Goal: Task Accomplishment & Management: Manage account settings

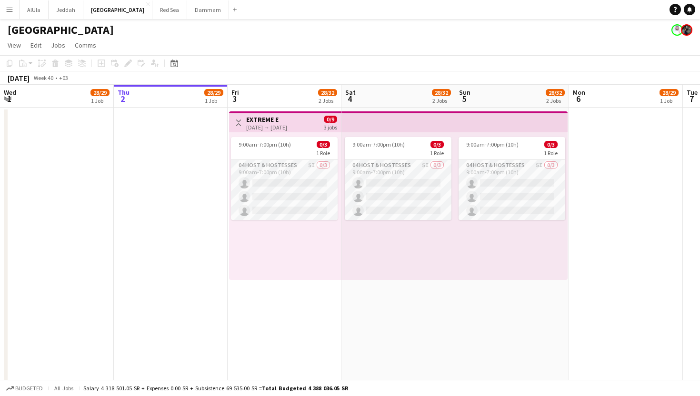
click at [7, 10] on app-icon "Menu" at bounding box center [10, 10] width 8 height 8
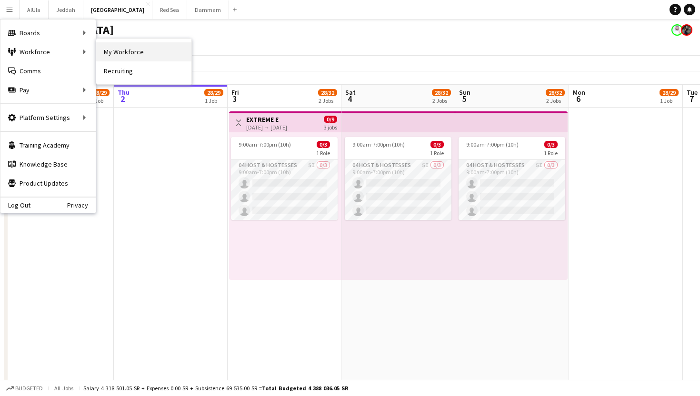
click at [126, 57] on link "My Workforce" at bounding box center [143, 51] width 95 height 19
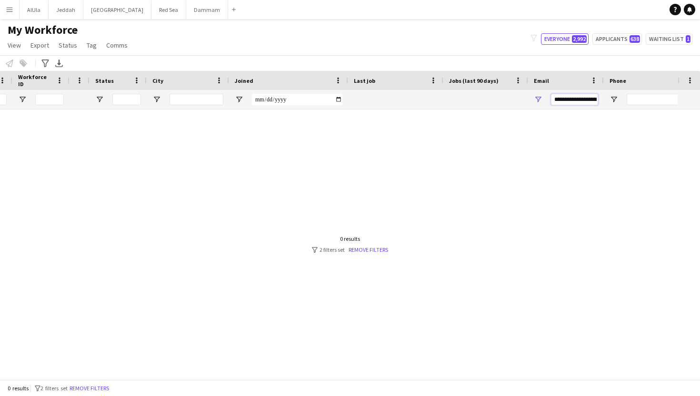
click at [561, 104] on input "**********" at bounding box center [574, 99] width 47 height 11
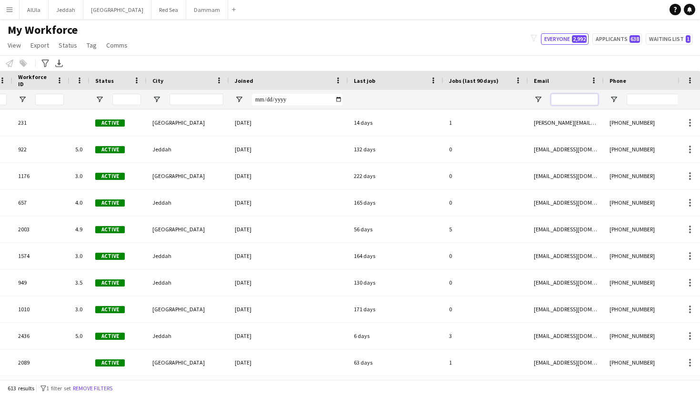
paste input "**********"
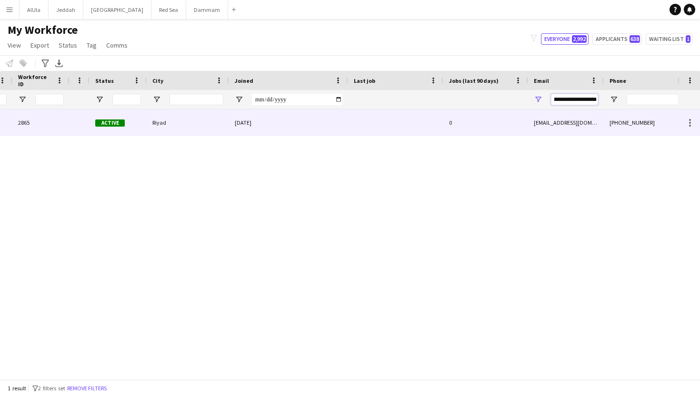
type input "**********"
click at [415, 123] on div at bounding box center [395, 122] width 95 height 26
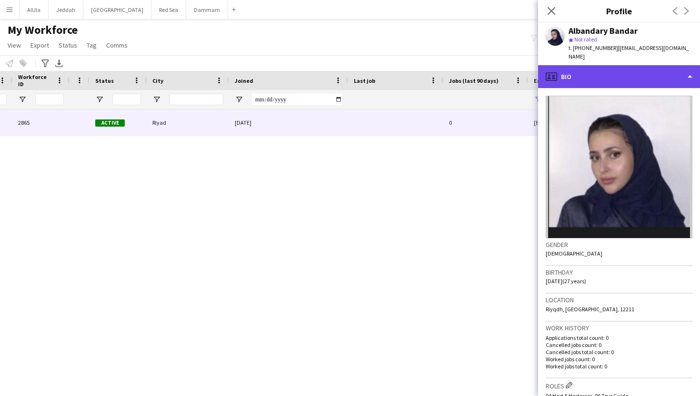
click at [575, 71] on div "profile Bio" at bounding box center [619, 76] width 162 height 23
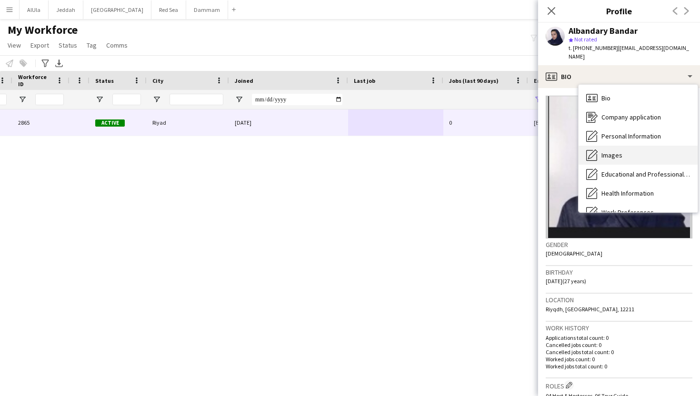
click at [593, 149] on icon "Images" at bounding box center [591, 154] width 11 height 11
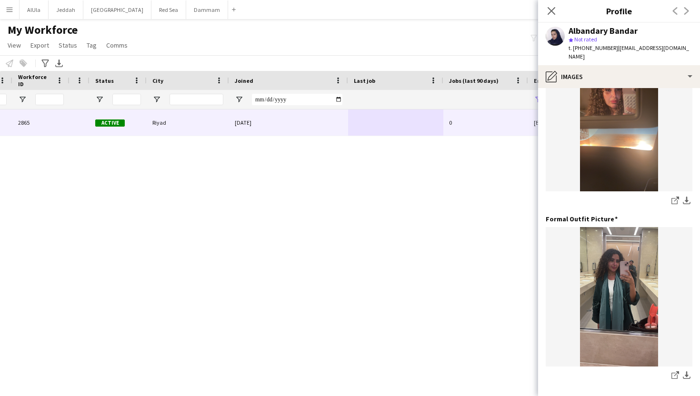
scroll to position [432, 0]
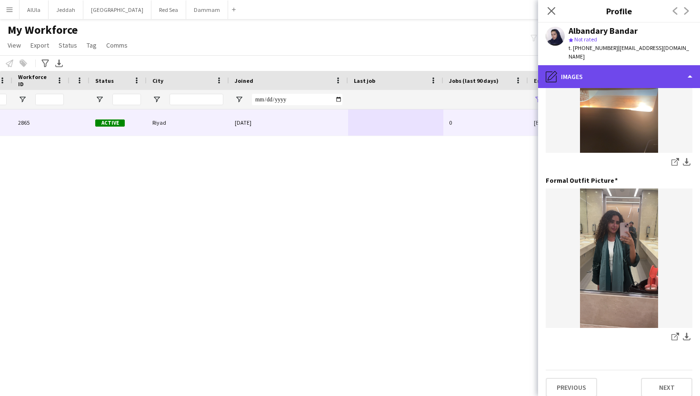
click at [570, 65] on div "pencil4 Images" at bounding box center [619, 76] width 162 height 23
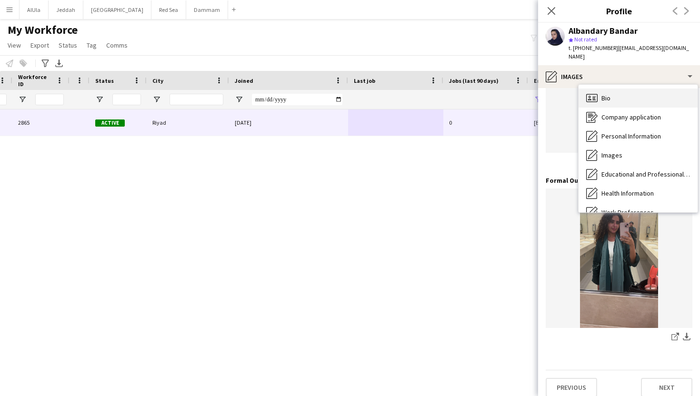
click at [593, 92] on icon "Bio" at bounding box center [591, 97] width 11 height 11
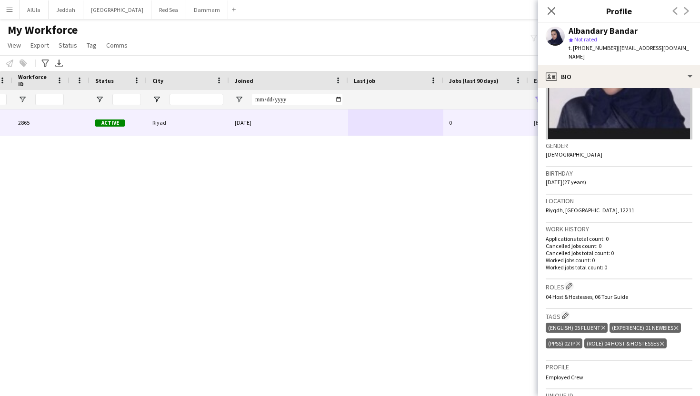
scroll to position [0, 0]
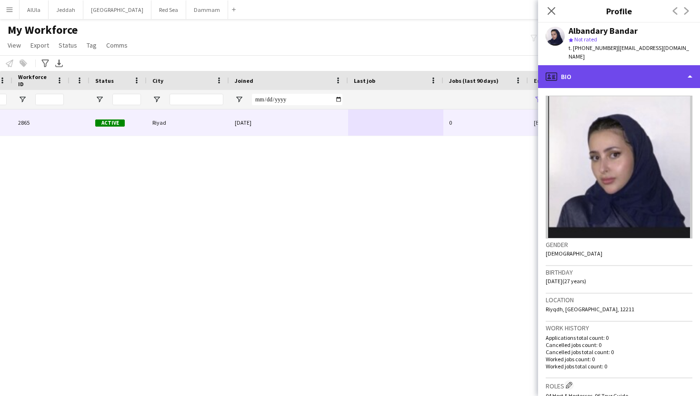
click at [590, 65] on div "profile Bio" at bounding box center [619, 76] width 162 height 23
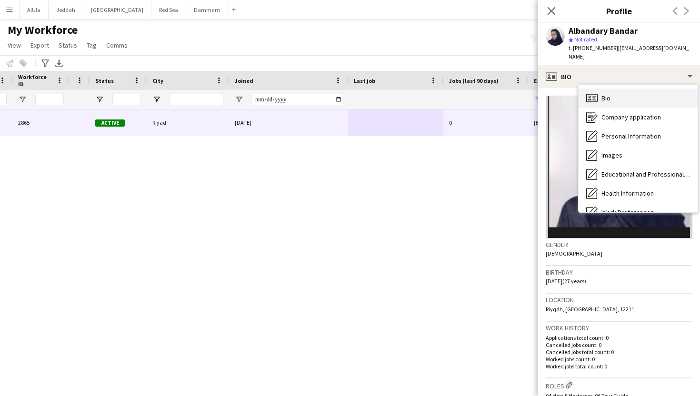
click at [595, 92] on icon "Bio" at bounding box center [591, 97] width 11 height 11
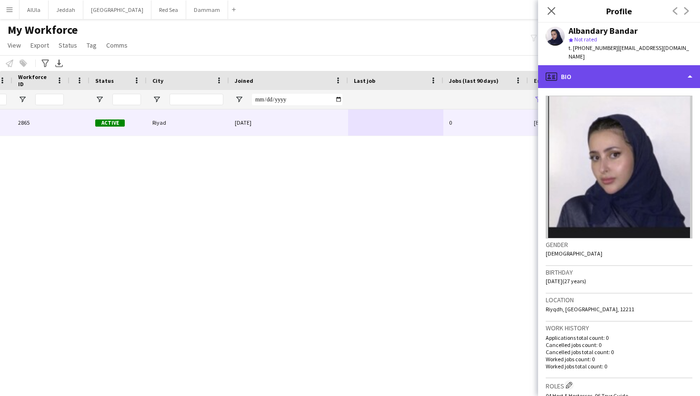
click at [590, 70] on div "profile Bio" at bounding box center [619, 76] width 162 height 23
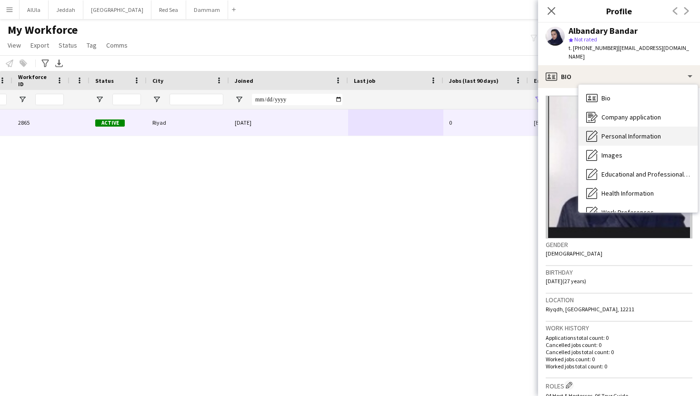
click at [601, 132] on span "Personal Information" at bounding box center [630, 136] width 59 height 9
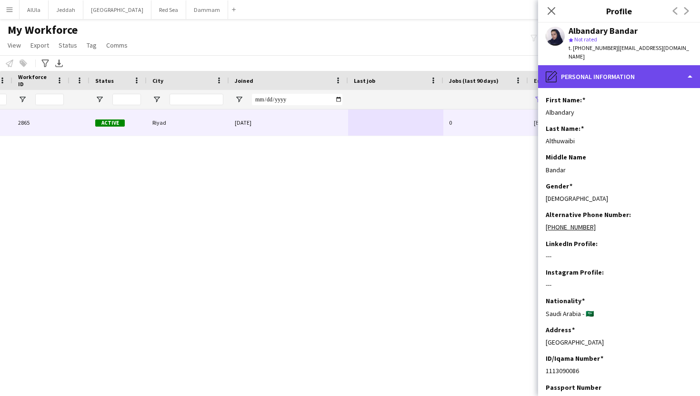
click at [583, 65] on div "pencil4 Personal Information" at bounding box center [619, 76] width 162 height 23
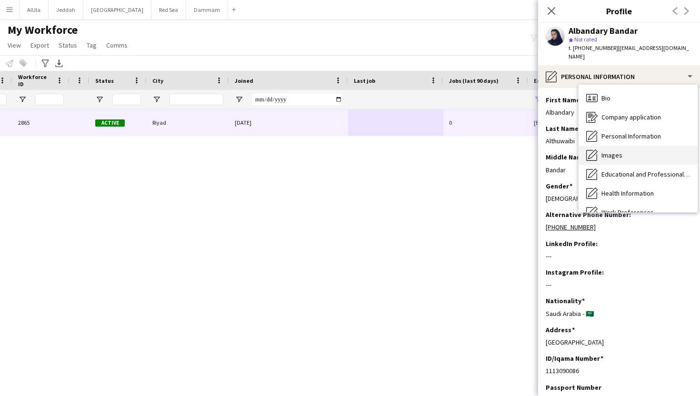
click at [602, 151] on span "Images" at bounding box center [611, 155] width 21 height 9
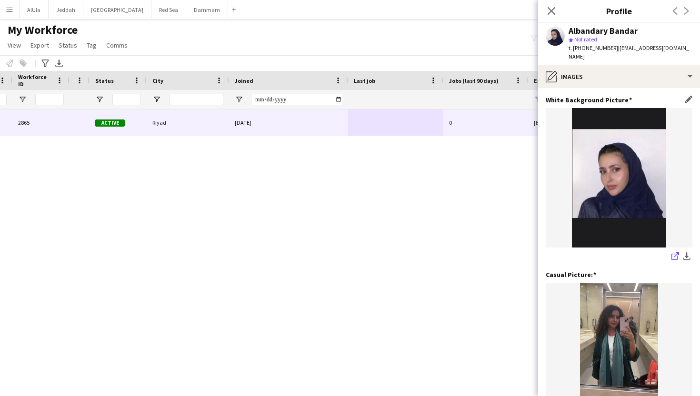
click at [673, 252] on icon "share-external-link-1" at bounding box center [675, 256] width 8 height 8
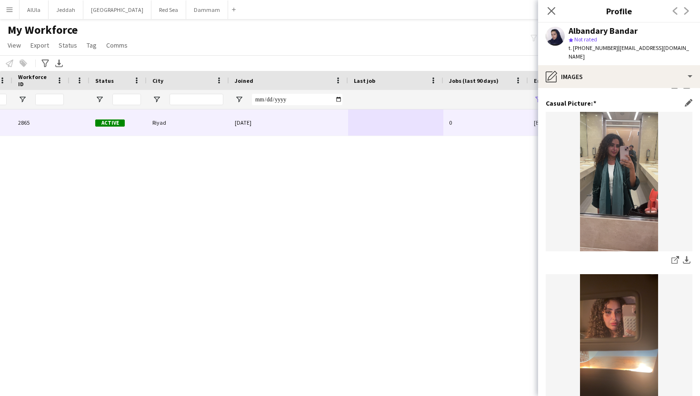
scroll to position [183, 0]
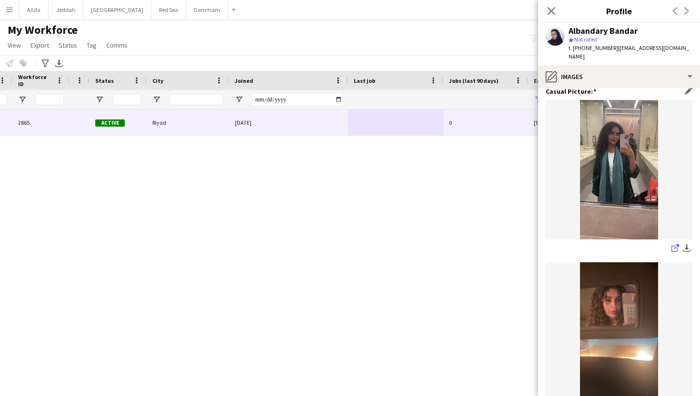
click at [673, 244] on icon "share-external-link-1" at bounding box center [675, 248] width 8 height 8
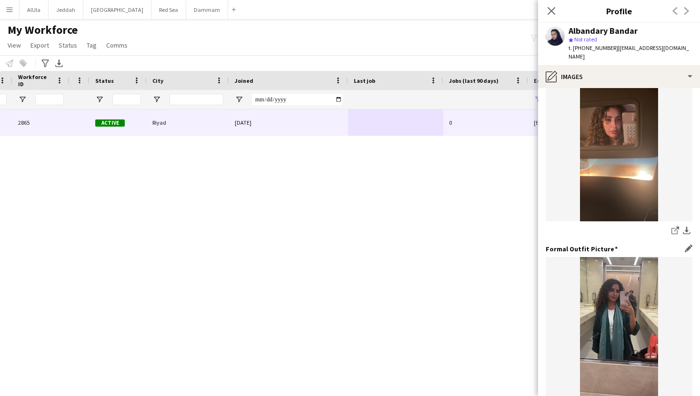
scroll to position [432, 0]
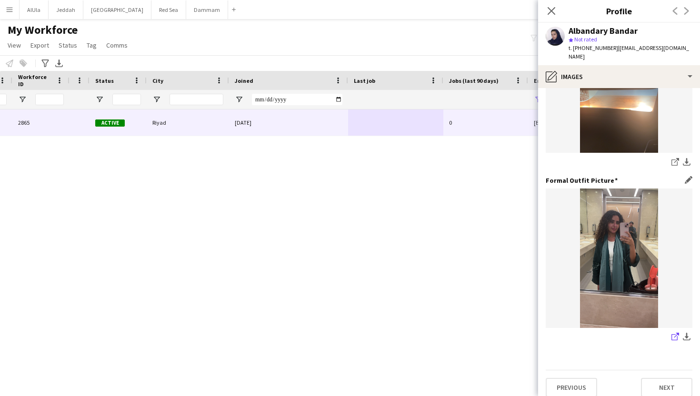
click at [674, 333] on icon "share-external-link-1" at bounding box center [675, 337] width 8 height 8
